Goal: Task Accomplishment & Management: Manage account settings

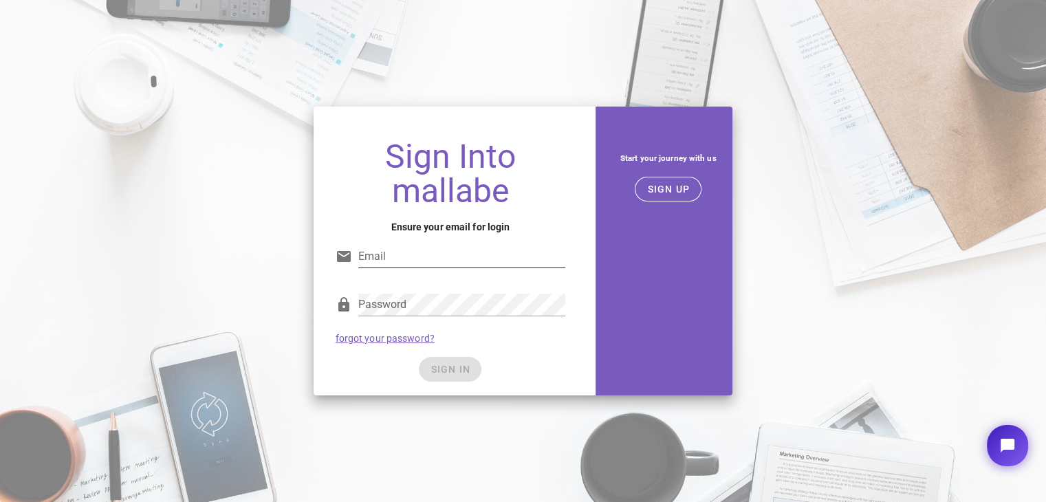
click at [503, 241] on div "Email" at bounding box center [450, 259] width 230 height 45
click at [678, 188] on span "SIGN UP" at bounding box center [667, 189] width 43 height 11
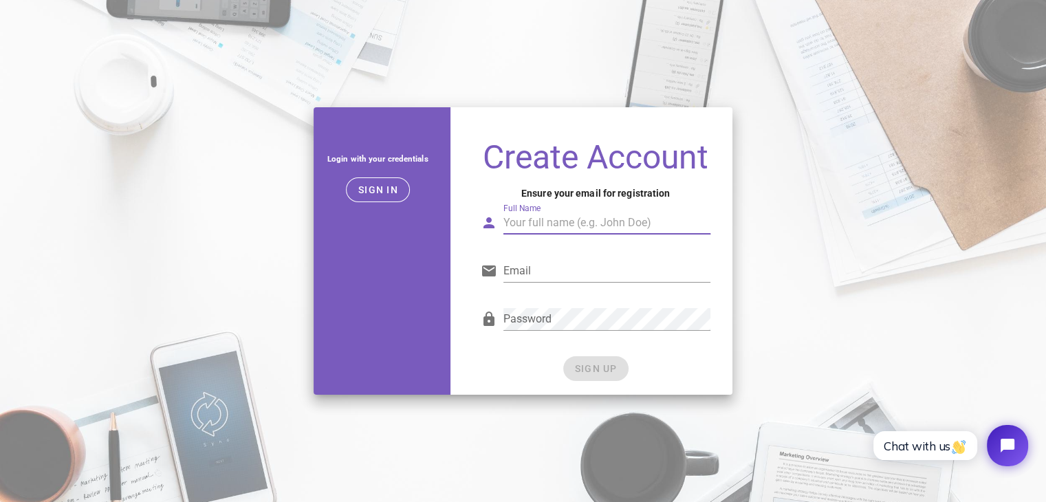
click at [597, 226] on input "Full Name" at bounding box center [607, 223] width 208 height 22
type input "Sparky Stream"
click at [539, 262] on input "Email" at bounding box center [607, 271] width 208 height 22
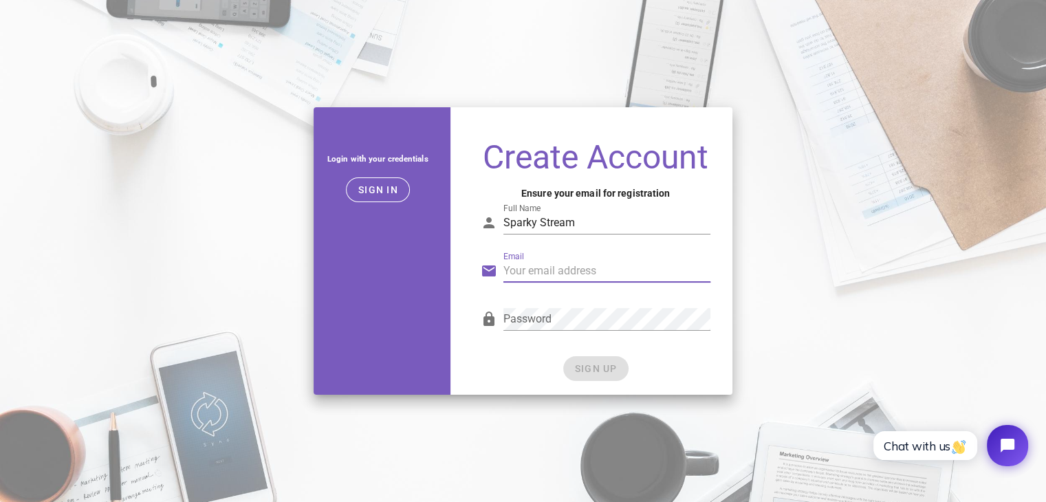
type input "admin@sparkystreamai.com"
drag, startPoint x: 528, startPoint y: 298, endPoint x: 527, endPoint y: 307, distance: 8.4
click at [528, 300] on div "Password" at bounding box center [595, 325] width 247 height 56
click at [604, 375] on button "SIGN UP" at bounding box center [595, 368] width 65 height 25
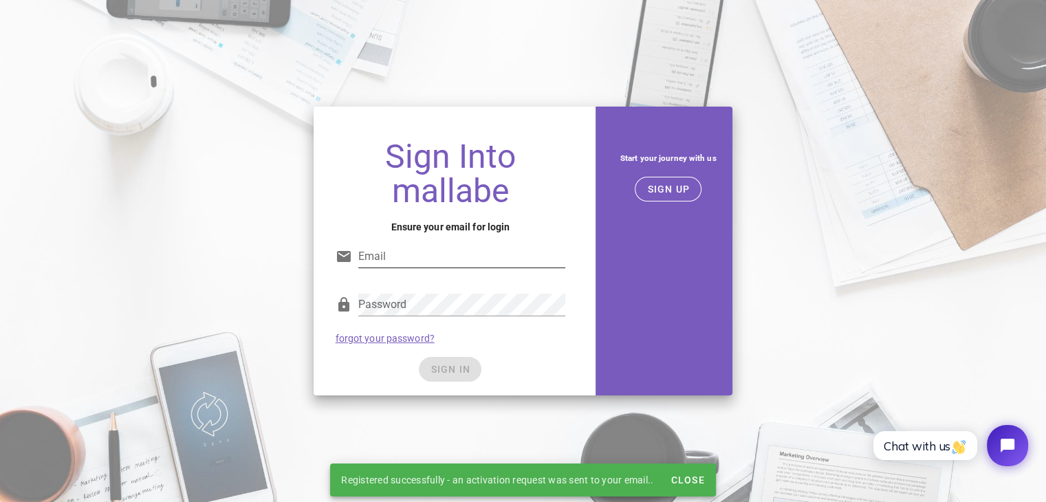
click at [467, 247] on input "Email" at bounding box center [462, 256] width 208 height 22
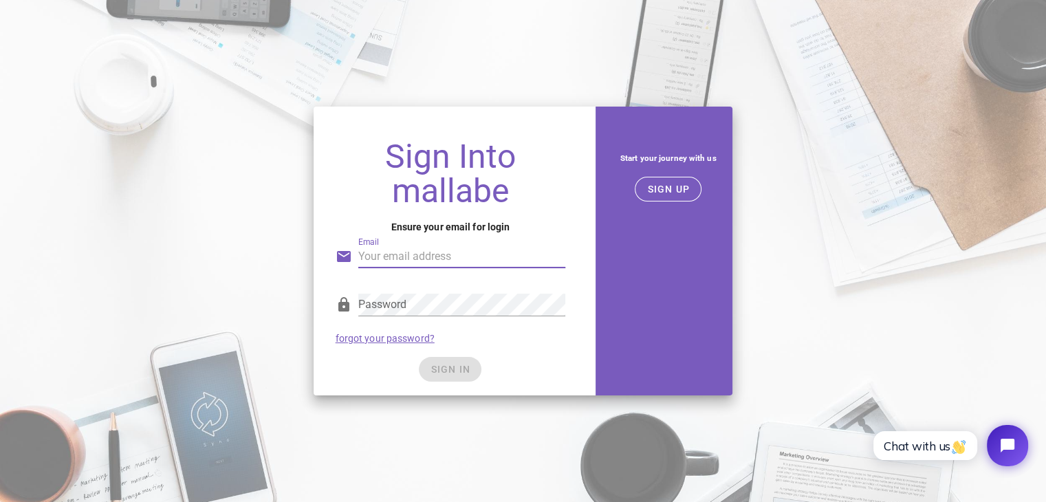
type input "admin@sparkystreamai.com"
click at [487, 315] on div "Password" at bounding box center [462, 305] width 208 height 22
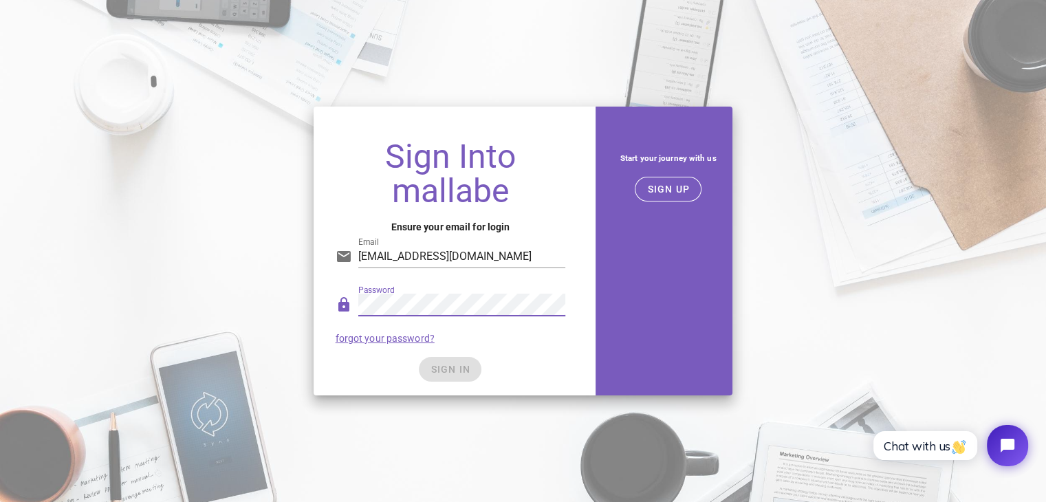
click at [465, 369] on div "SIGN IN" at bounding box center [450, 369] width 230 height 25
click at [465, 375] on span "SIGN IN" at bounding box center [450, 369] width 41 height 11
click at [470, 371] on span "SIGN IN" at bounding box center [450, 369] width 41 height 11
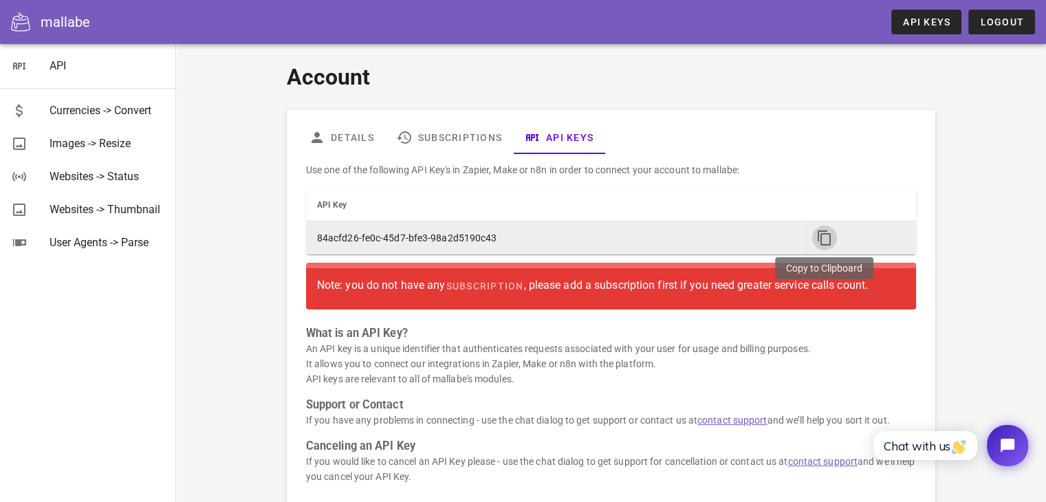
click at [820, 234] on icon "button" at bounding box center [824, 238] width 16 height 16
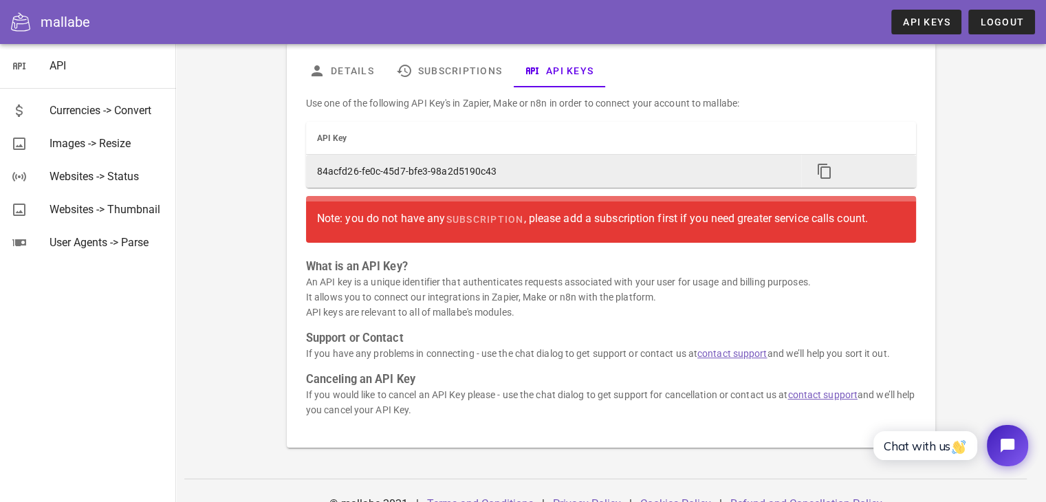
scroll to position [69, 0]
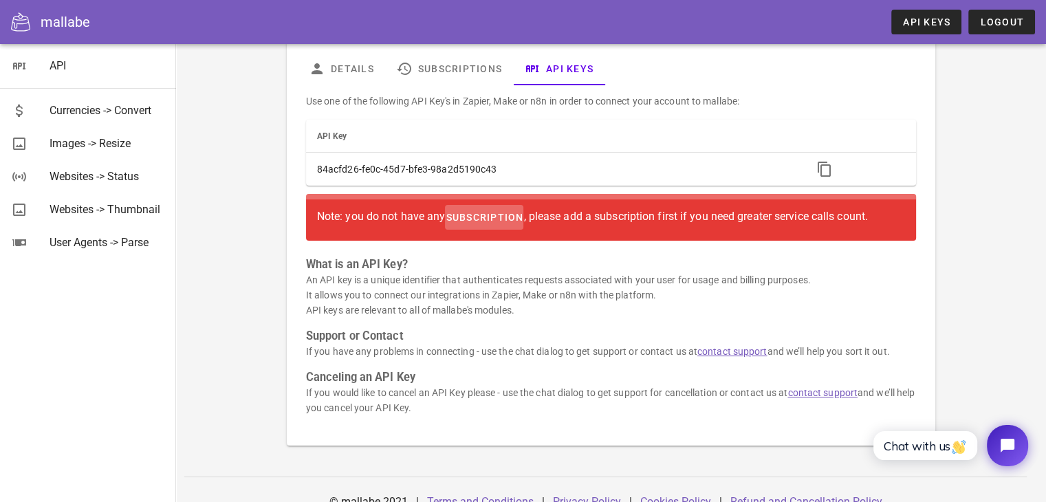
click at [491, 209] on link "subscription" at bounding box center [484, 217] width 78 height 25
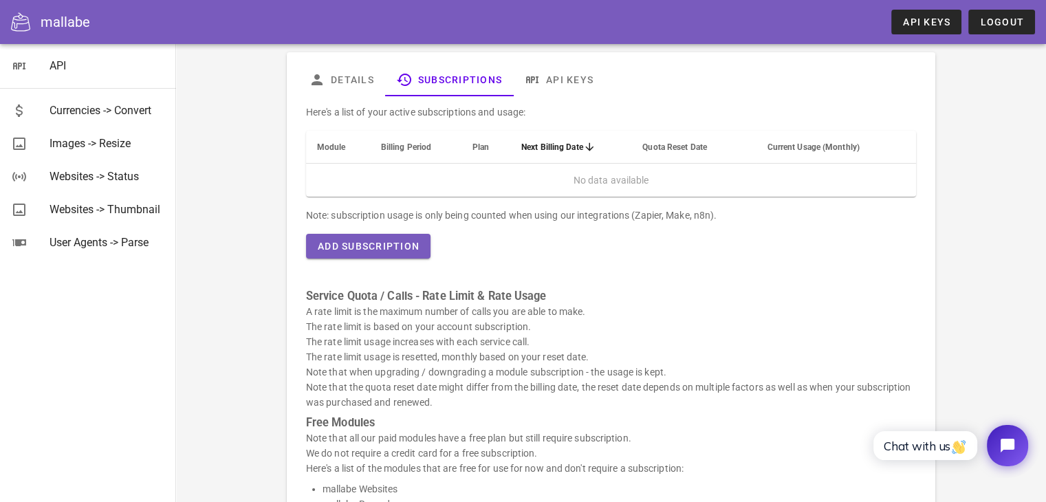
scroll to position [69, 0]
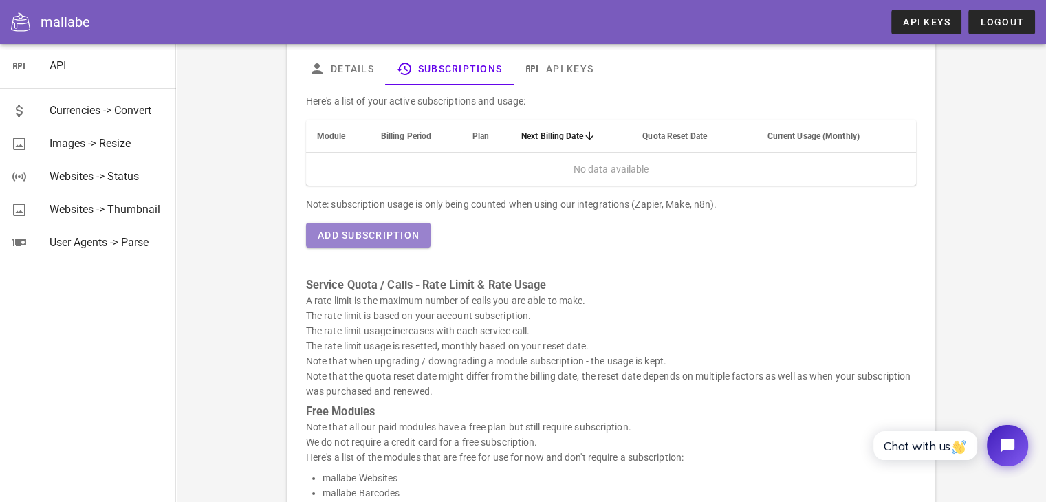
click at [361, 232] on span "Add Subscription" at bounding box center [368, 235] width 102 height 11
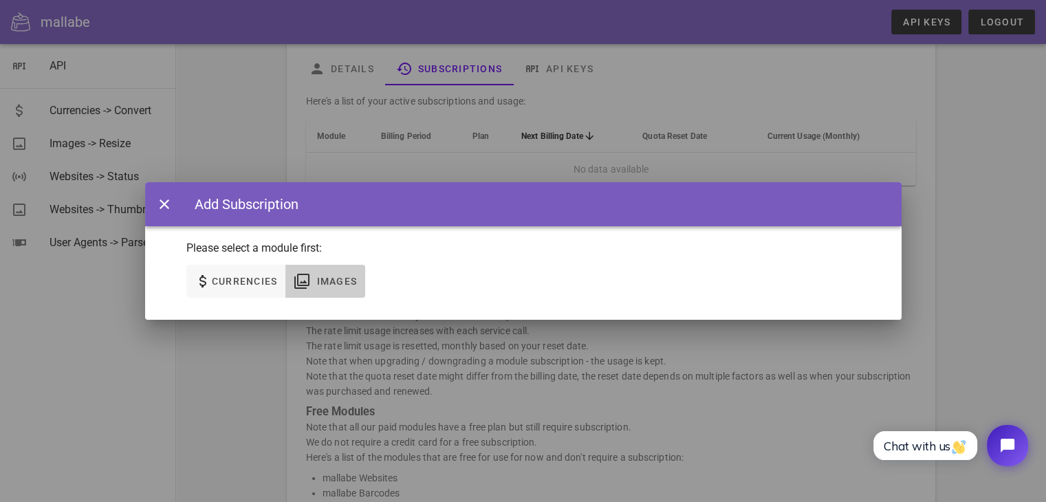
click at [308, 282] on icon "button" at bounding box center [302, 281] width 16 height 16
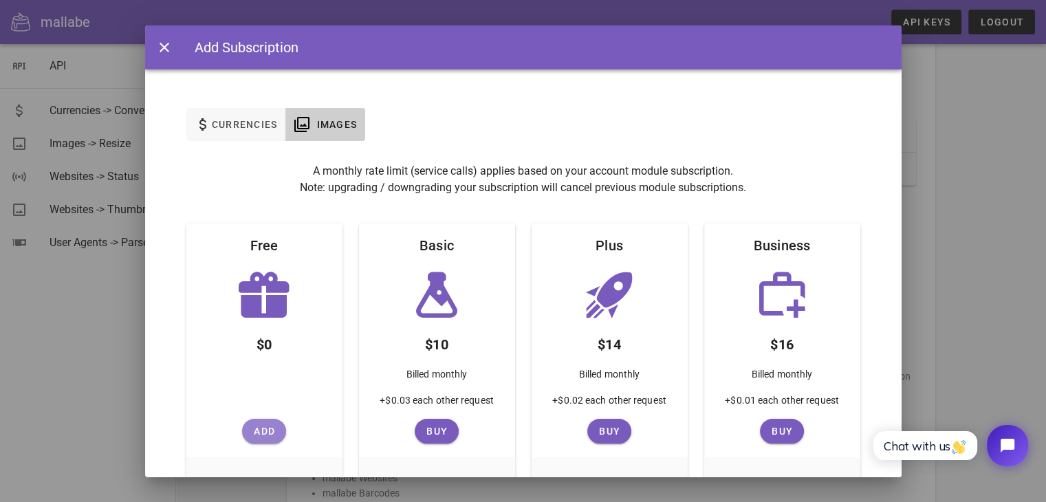
click at [260, 436] on span "Add" at bounding box center [263, 430] width 33 height 11
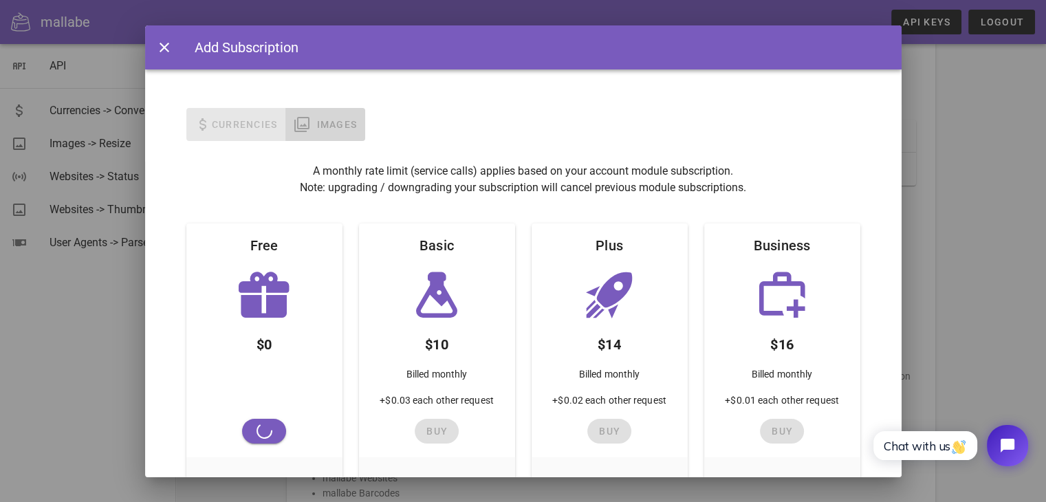
scroll to position [36, 0]
